Goal: Find contact information: Find contact information

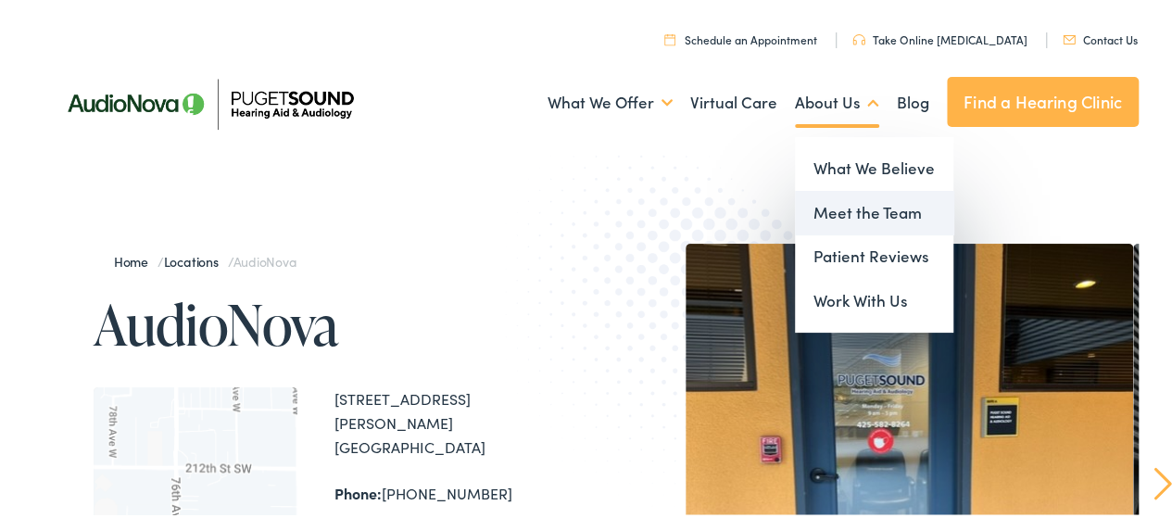
click at [847, 201] on link "Meet the Team" at bounding box center [874, 210] width 158 height 44
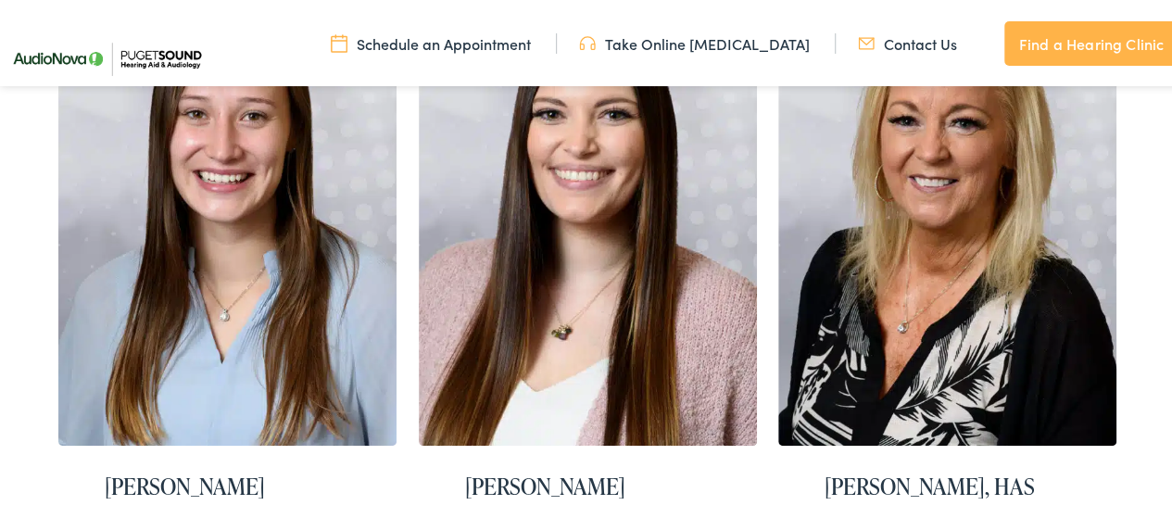
scroll to position [572, 0]
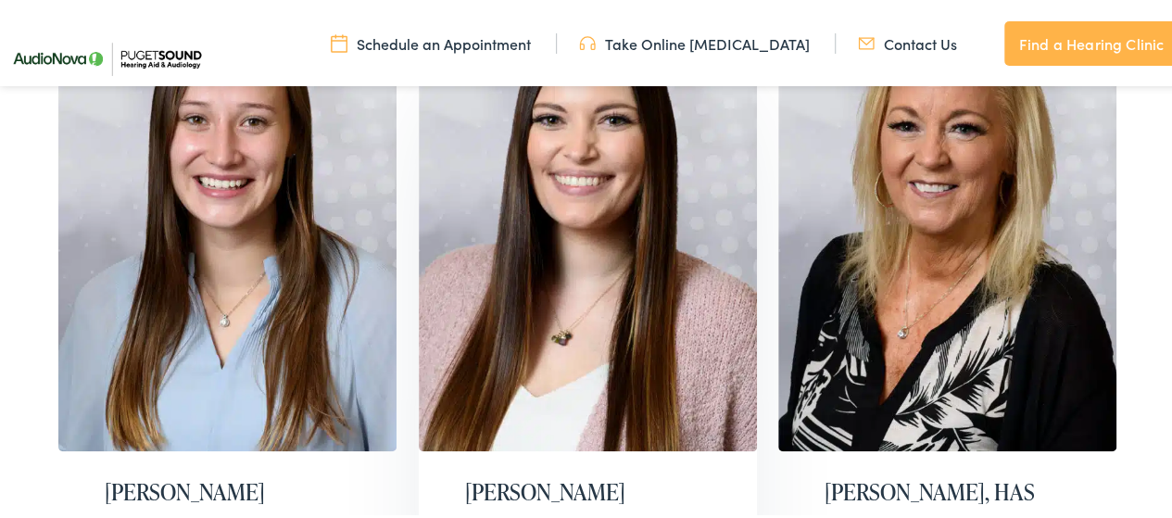
click at [669, 179] on img at bounding box center [588, 211] width 338 height 473
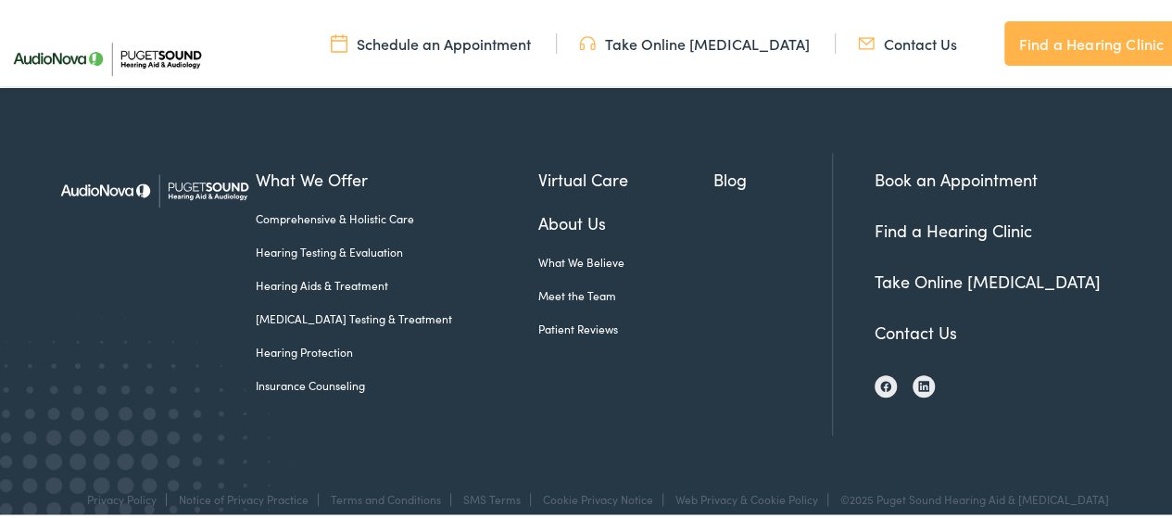
scroll to position [866, 0]
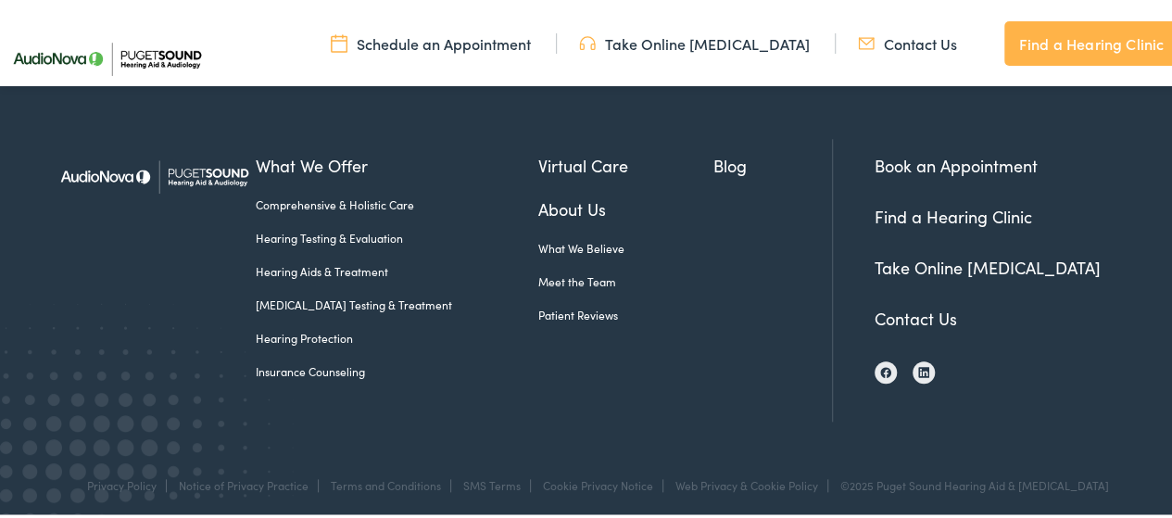
click at [907, 305] on link "Contact Us" at bounding box center [916, 315] width 82 height 23
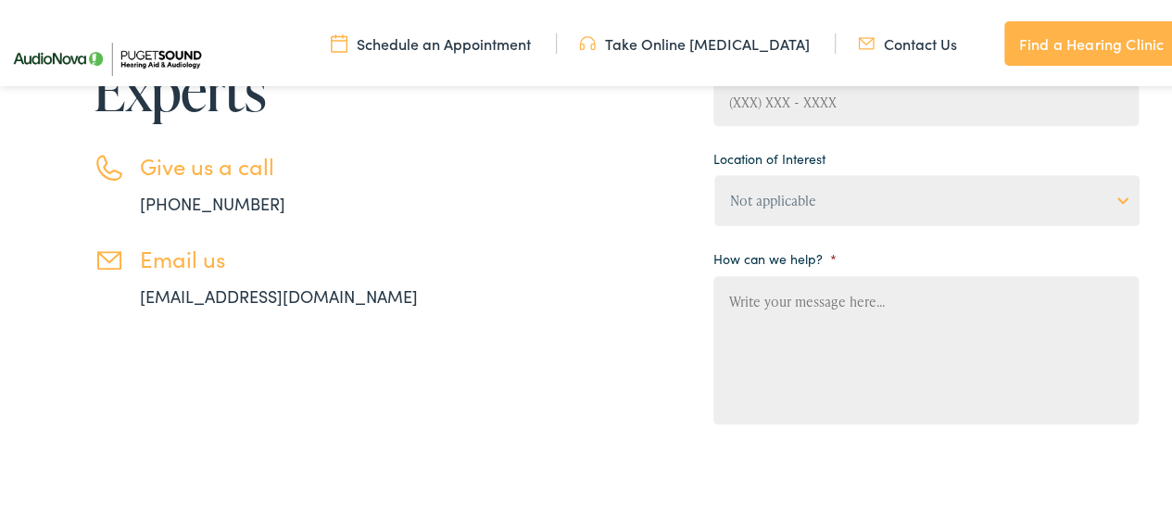
scroll to position [448, 0]
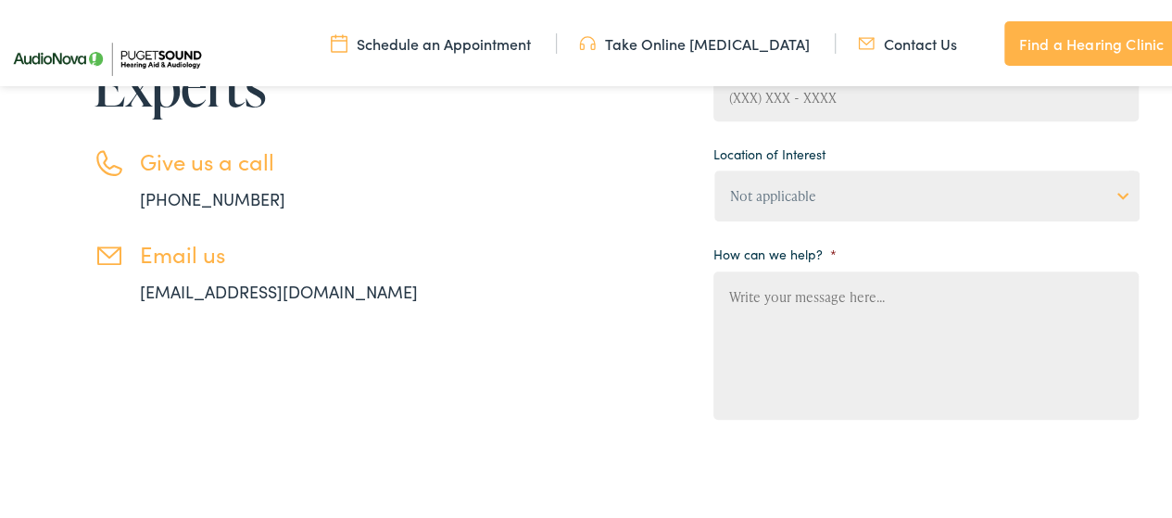
drag, startPoint x: 0, startPoint y: 0, endPoint x: 1167, endPoint y: 231, distance: 1189.1
click at [1167, 231] on html "Contact Our [MEDICAL_DATA] Clinic in the [GEOGRAPHIC_DATA], [GEOGRAPHIC_DATA] A…" at bounding box center [593, 362] width 1186 height 1621
